Goal: Task Accomplishment & Management: Use online tool/utility

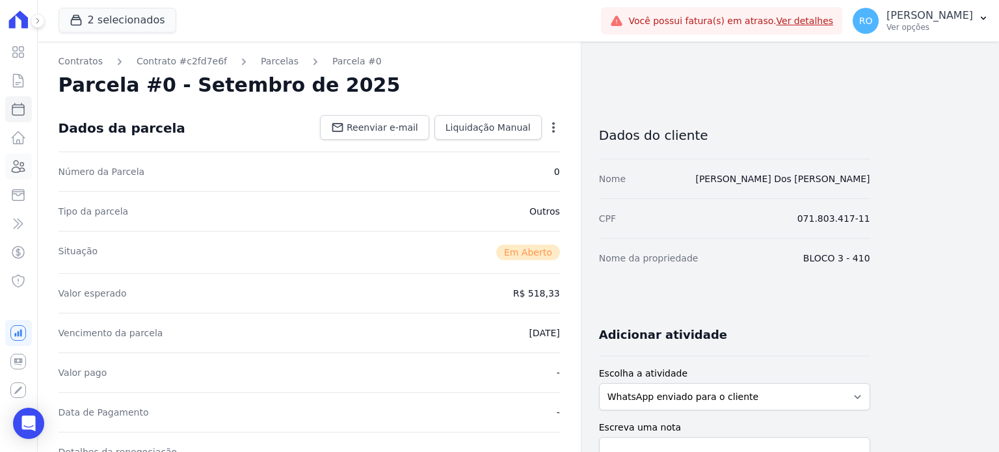
scroll to position [195, 0]
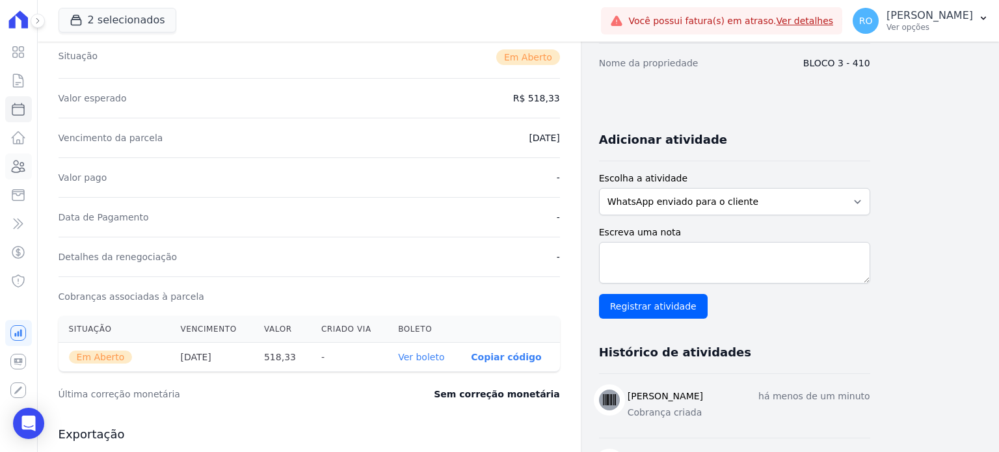
click at [14, 168] on icon at bounding box center [18, 167] width 16 height 16
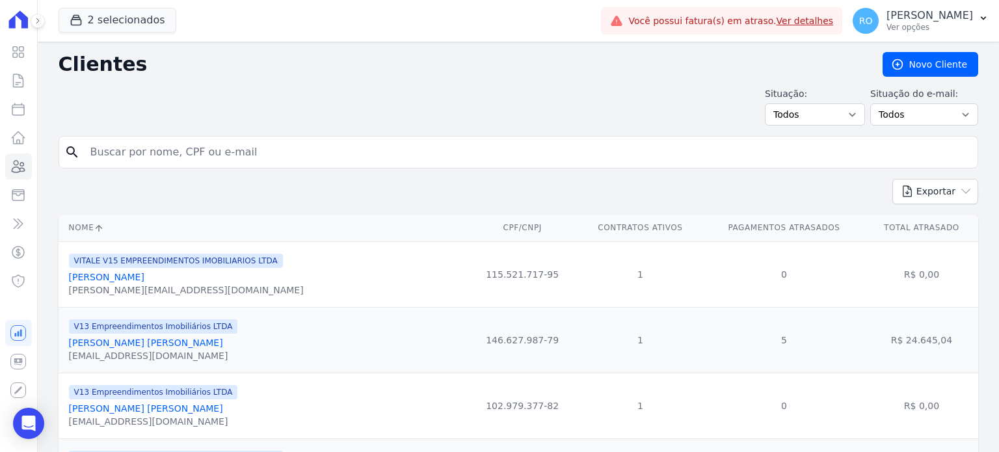
click at [158, 144] on input "search" at bounding box center [528, 152] width 890 height 26
type input "VICTO"
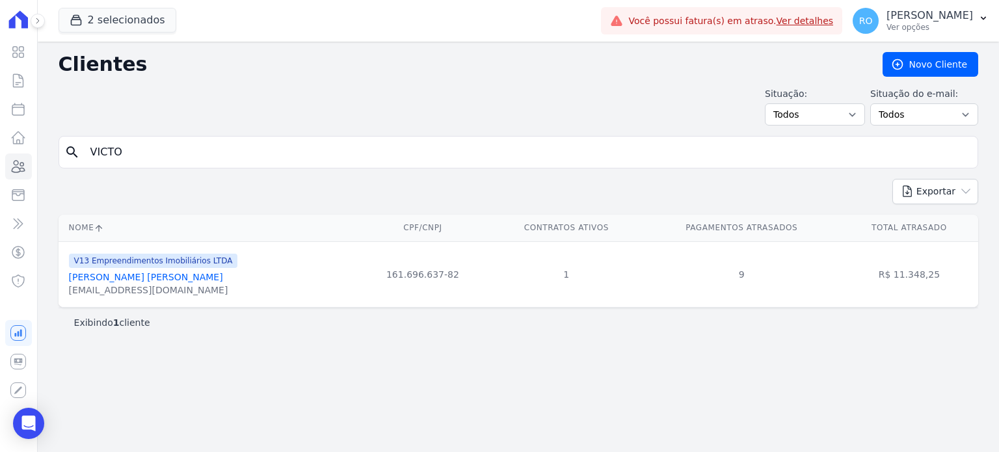
click at [138, 281] on link "[PERSON_NAME] [PERSON_NAME]" at bounding box center [146, 277] width 154 height 10
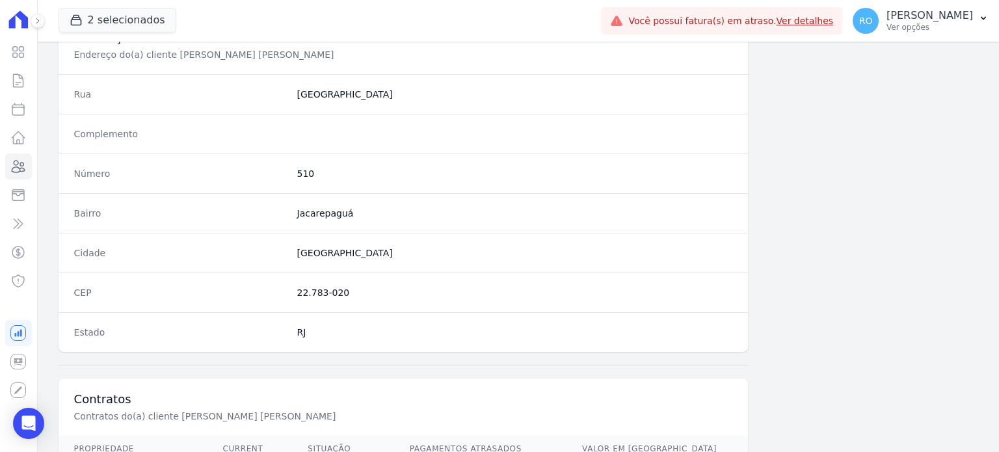
scroll to position [716, 0]
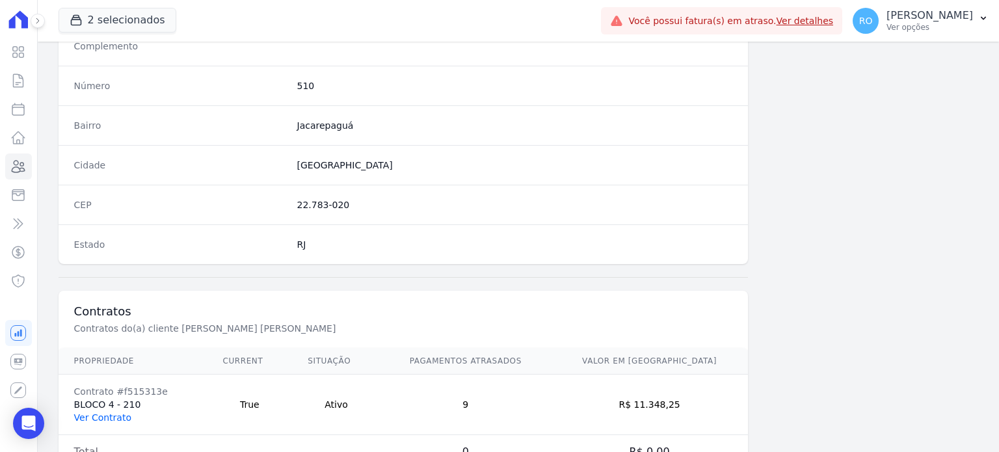
click at [96, 416] on link "Ver Contrato" at bounding box center [102, 417] width 57 height 10
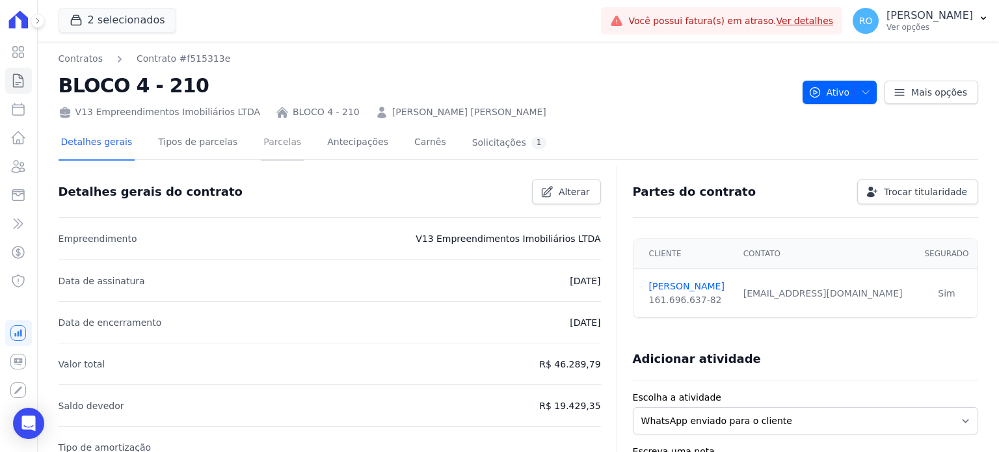
click at [261, 152] on link "Parcelas" at bounding box center [282, 143] width 43 height 34
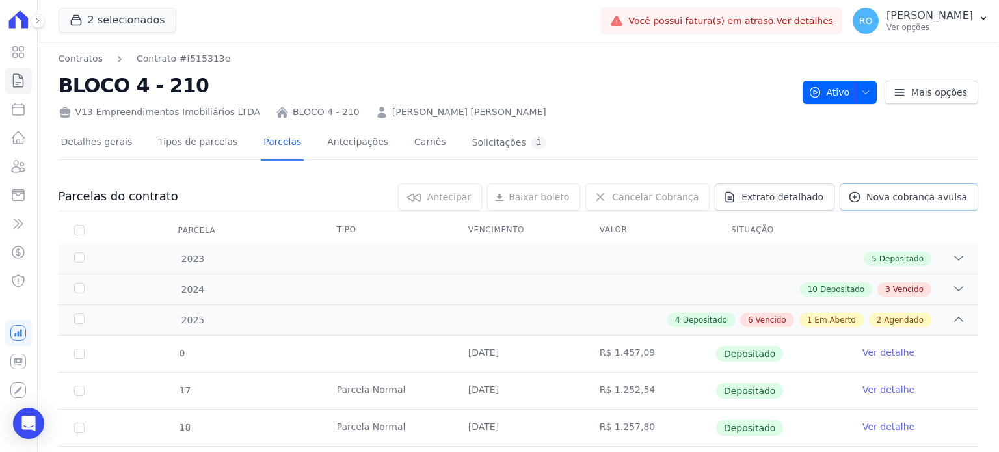
click at [882, 191] on span "Nova cobrança avulsa" at bounding box center [916, 197] width 101 height 13
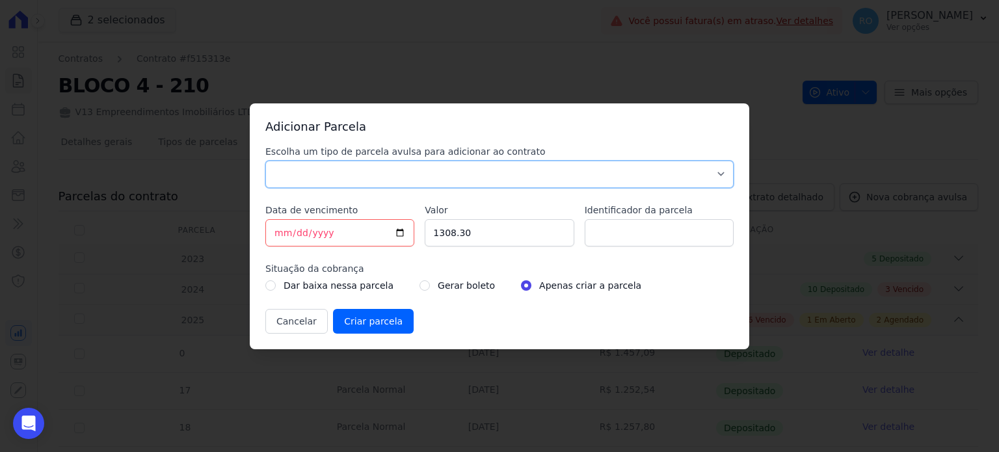
click at [318, 174] on select "Parcela Normal Sinal Caução Intercalada Chaves Pré Chaves Pós Chaves Taxas Quit…" at bounding box center [499, 174] width 468 height 27
select select "others"
click at [265, 161] on select "Parcela Normal Sinal Caução Intercalada Chaves Pré Chaves Pós Chaves Taxas Quit…" at bounding box center [499, 174] width 468 height 27
click at [402, 235] on input "[DATE]" at bounding box center [339, 232] width 149 height 27
type input "[DATE]"
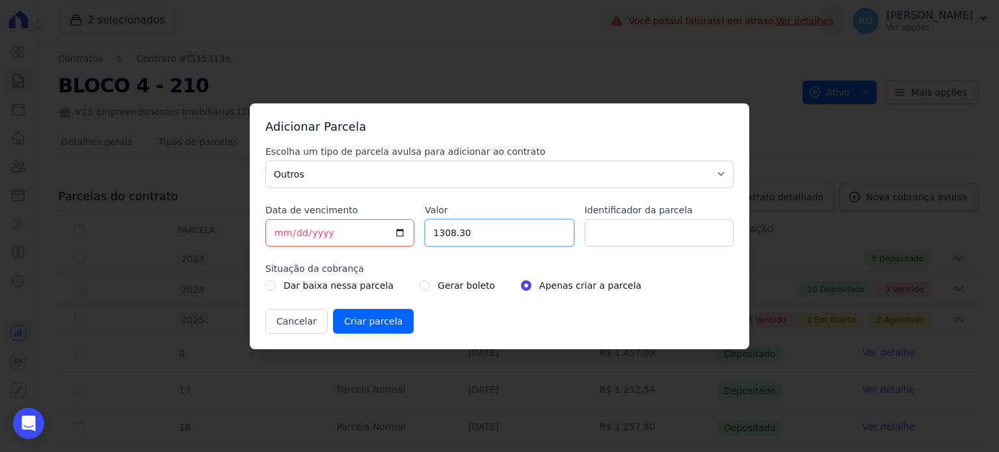
click at [484, 237] on input "1308.30" at bounding box center [499, 232] width 149 height 27
type input "518.33"
type input "ACORDO"
click at [420, 288] on input "radio" at bounding box center [425, 285] width 10 height 10
radio input "true"
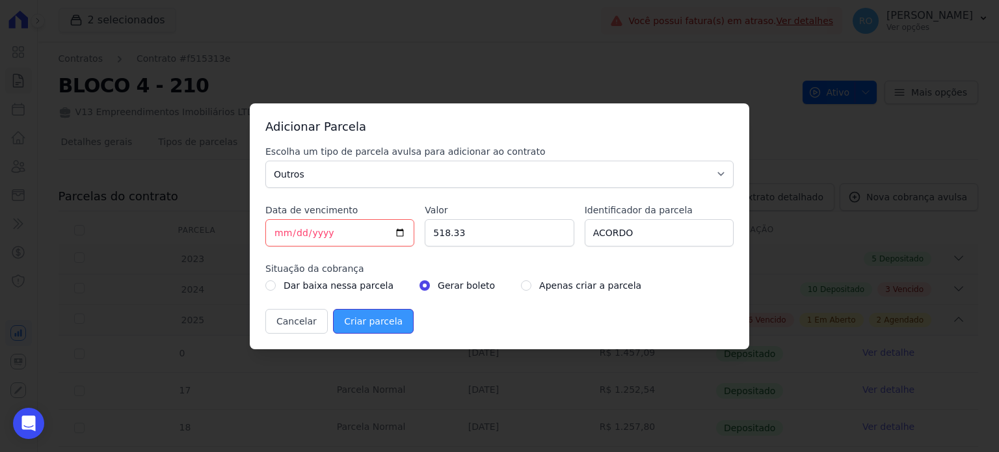
click at [369, 321] on input "Criar parcela" at bounding box center [373, 321] width 81 height 25
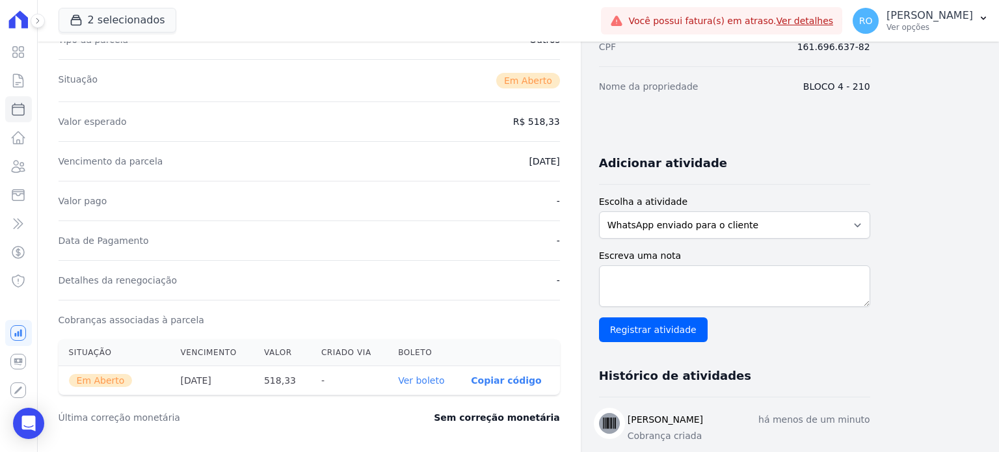
scroll to position [195, 0]
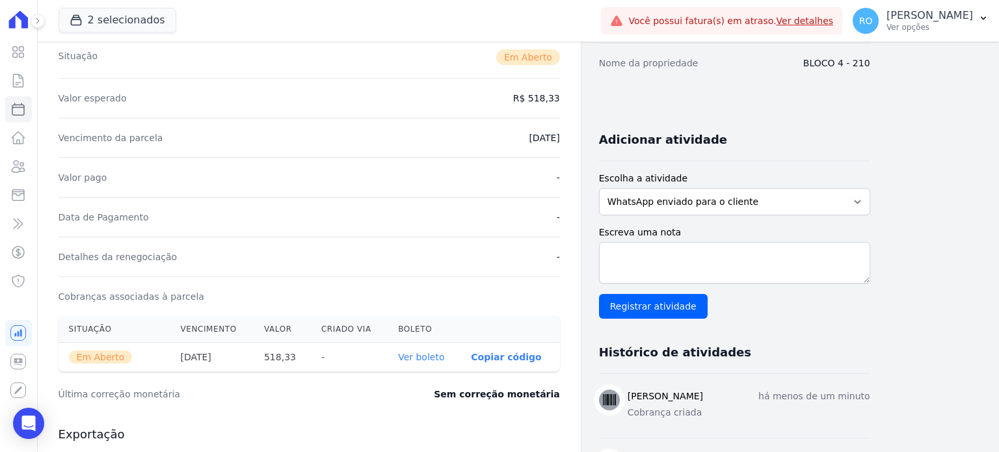
click at [437, 356] on link "Ver boleto" at bounding box center [421, 357] width 46 height 10
click at [20, 165] on icon at bounding box center [18, 167] width 13 height 12
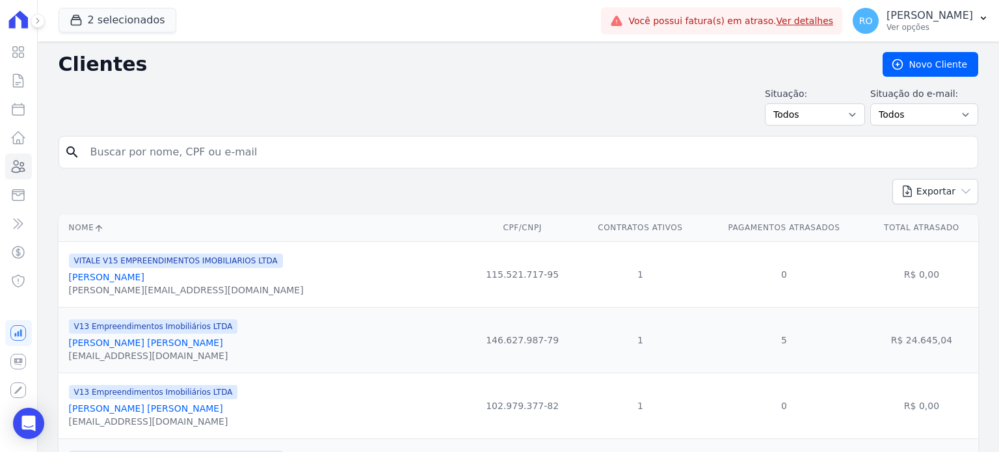
click at [133, 149] on input "search" at bounding box center [528, 152] width 890 height 26
type input "[PERSON_NAME]"
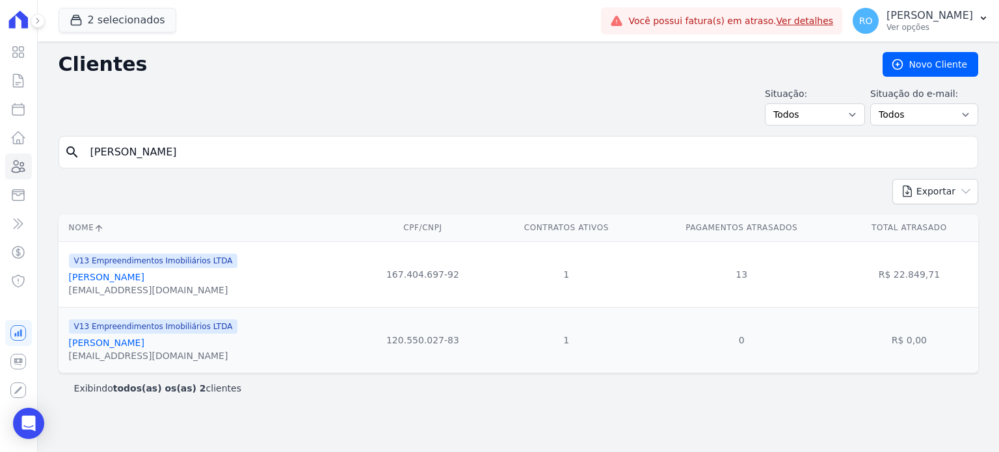
click at [106, 279] on link "[PERSON_NAME]" at bounding box center [106, 277] width 75 height 10
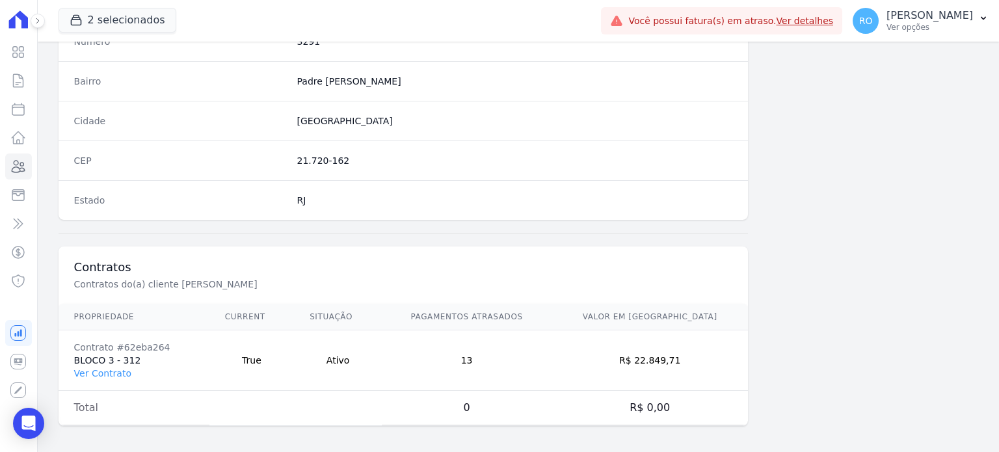
scroll to position [760, 0]
click at [98, 370] on link "Ver Contrato" at bounding box center [102, 373] width 57 height 10
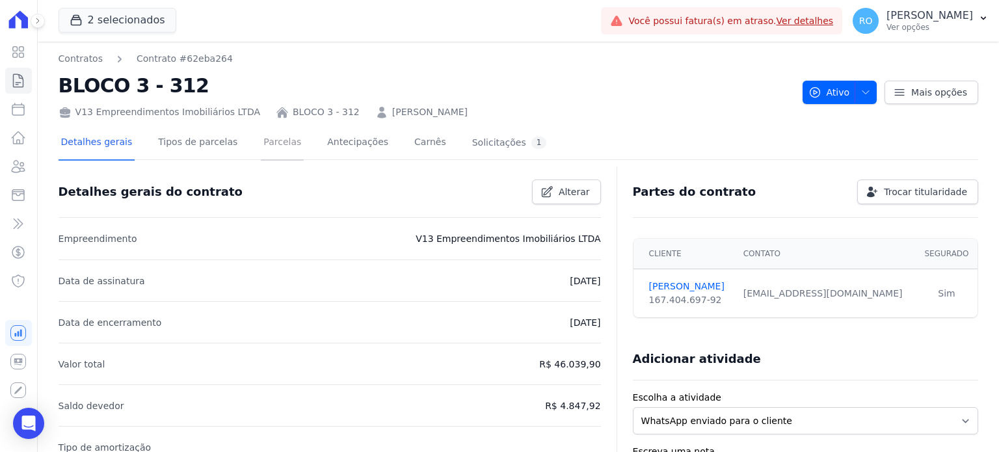
click at [271, 148] on link "Parcelas" at bounding box center [282, 143] width 43 height 34
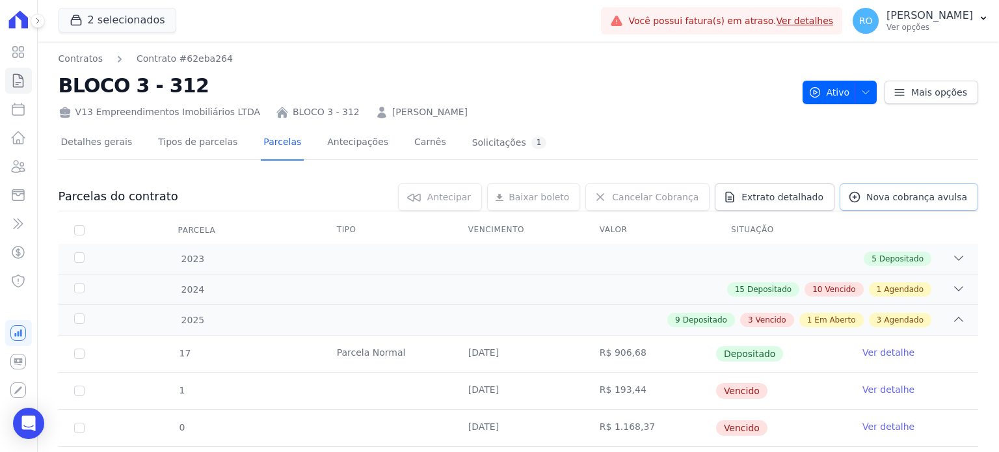
click at [868, 198] on span "Nova cobrança avulsa" at bounding box center [916, 197] width 101 height 13
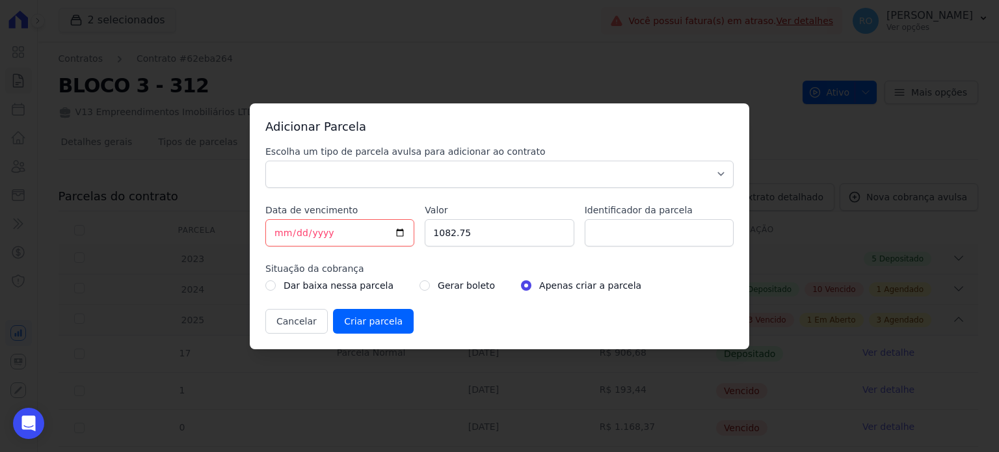
click at [248, 178] on div "Adicionar Parcela Escolha um tipo de parcela avulsa para adicionar ao contrato …" at bounding box center [499, 226] width 999 height 452
click at [302, 176] on select "Parcela Normal Sinal Caução Intercalada Chaves Pré Chaves Pós Chaves Taxas Quit…" at bounding box center [499, 174] width 468 height 27
select select "others"
click at [265, 161] on select "Parcela Normal Sinal Caução Intercalada Chaves Pré Chaves Pós Chaves Taxas Quit…" at bounding box center [499, 174] width 468 height 27
click at [403, 232] on input "[DATE]" at bounding box center [339, 232] width 149 height 27
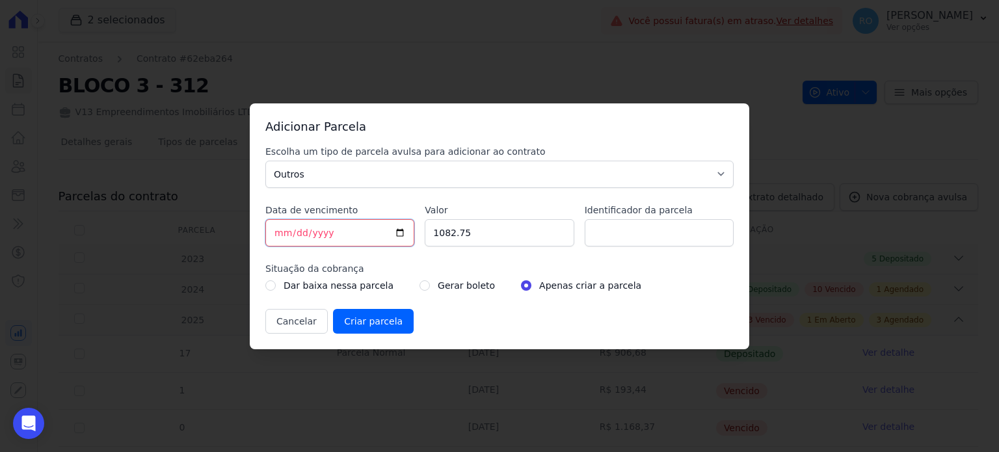
type input "[DATE]"
type input "698.85"
type input "ACORDO"
click at [420, 286] on input "radio" at bounding box center [425, 285] width 10 height 10
radio input "true"
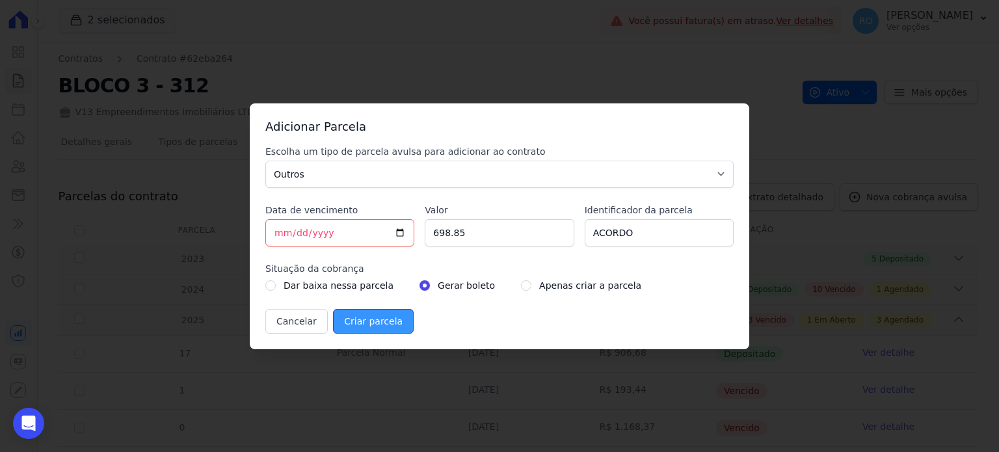
click at [359, 319] on input "Criar parcela" at bounding box center [373, 321] width 81 height 25
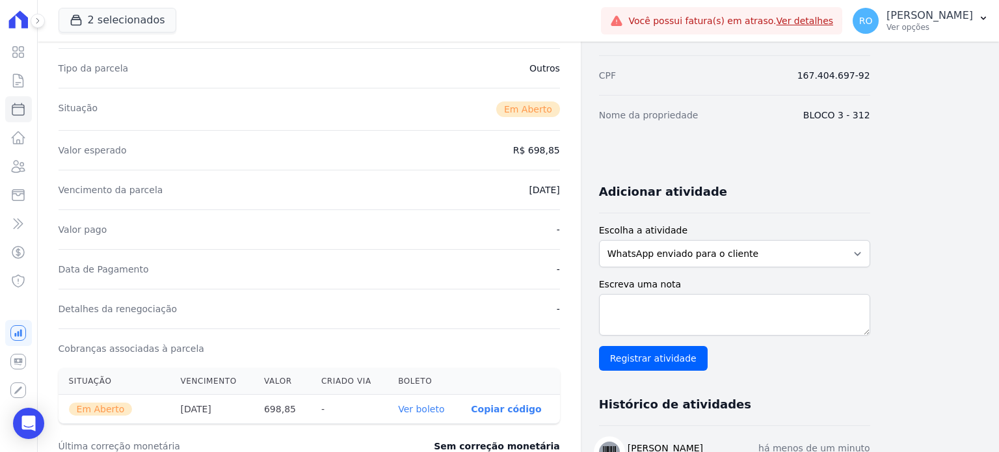
scroll to position [195, 0]
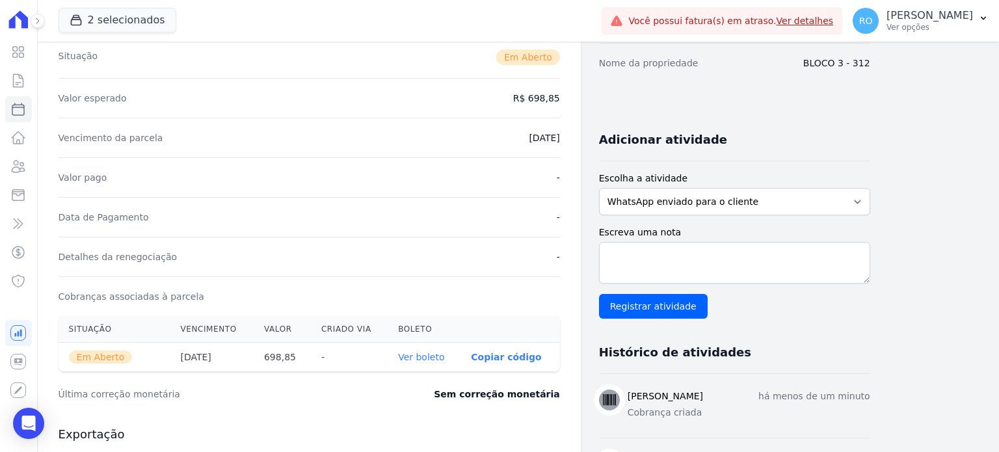
click at [415, 358] on link "Ver boleto" at bounding box center [421, 357] width 46 height 10
